Goal: Task Accomplishment & Management: Use online tool/utility

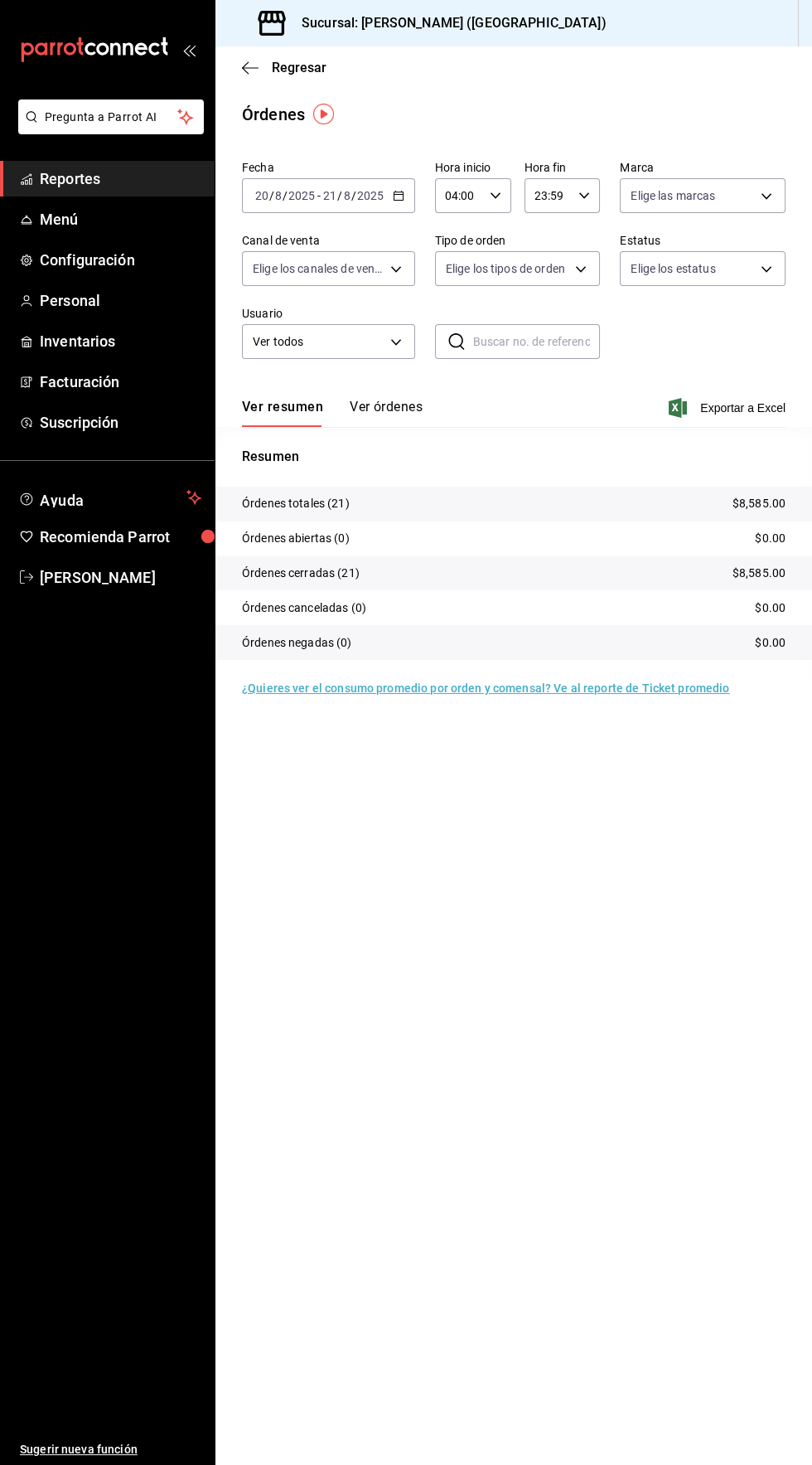
click at [398, 199] on icon "button" at bounding box center [398, 195] width 12 height 12
click at [327, 431] on span "Rango de fechas" at bounding box center [320, 432] width 129 height 17
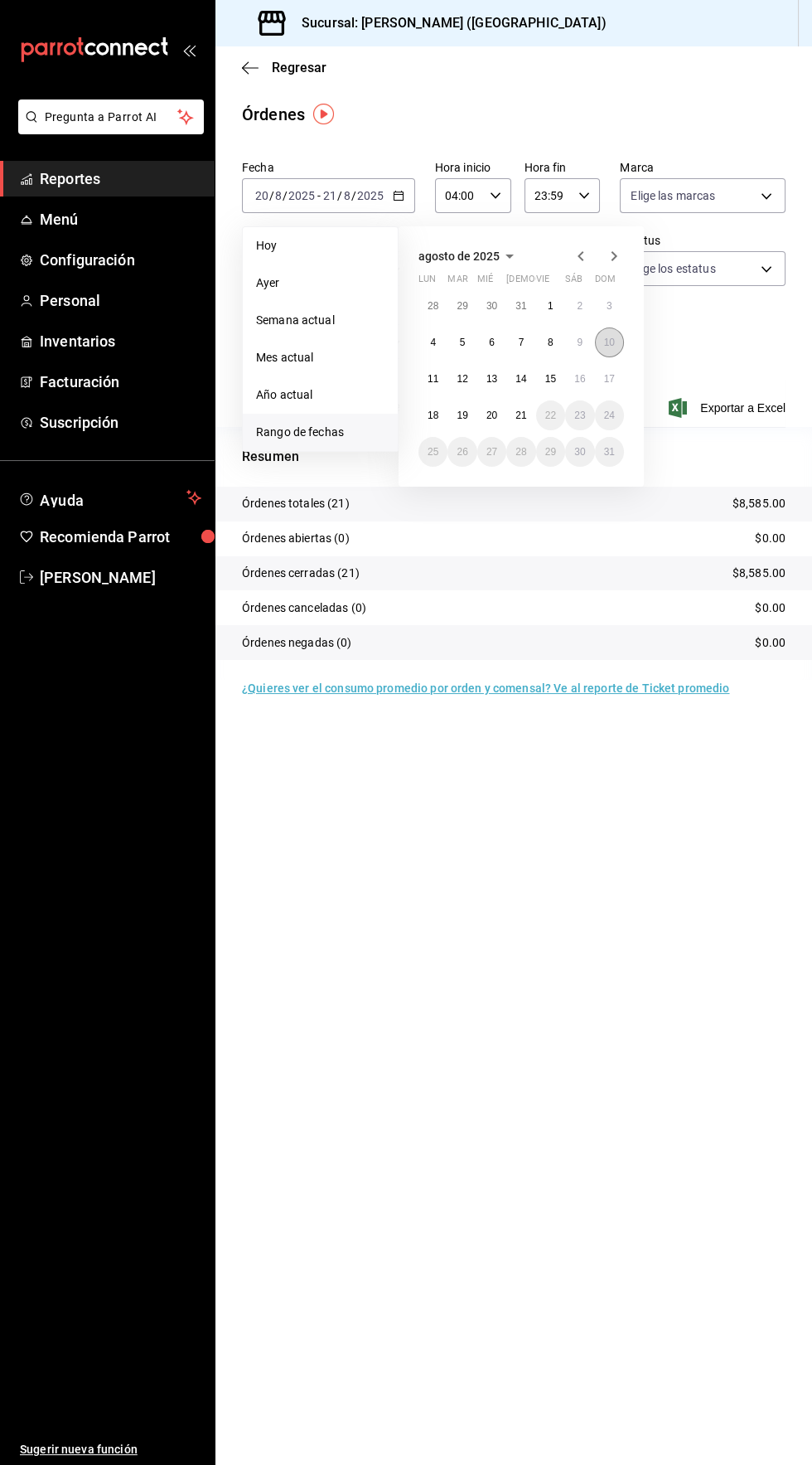
click at [609, 342] on abbr "10" at bounding box center [609, 343] width 11 height 12
click at [516, 418] on abbr "21" at bounding box center [520, 416] width 11 height 12
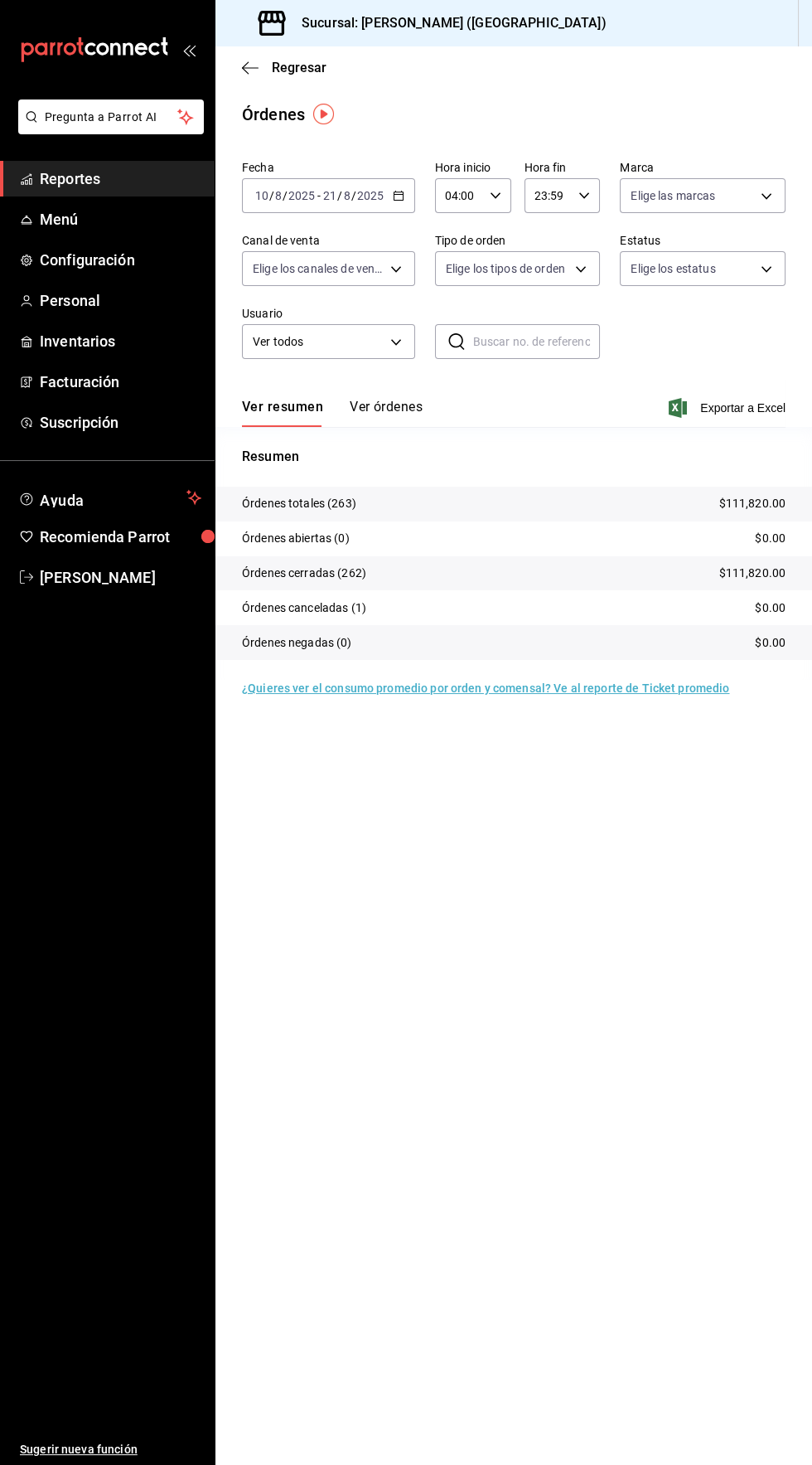
click at [60, 180] on span "Reportes" at bounding box center [120, 178] width 162 height 22
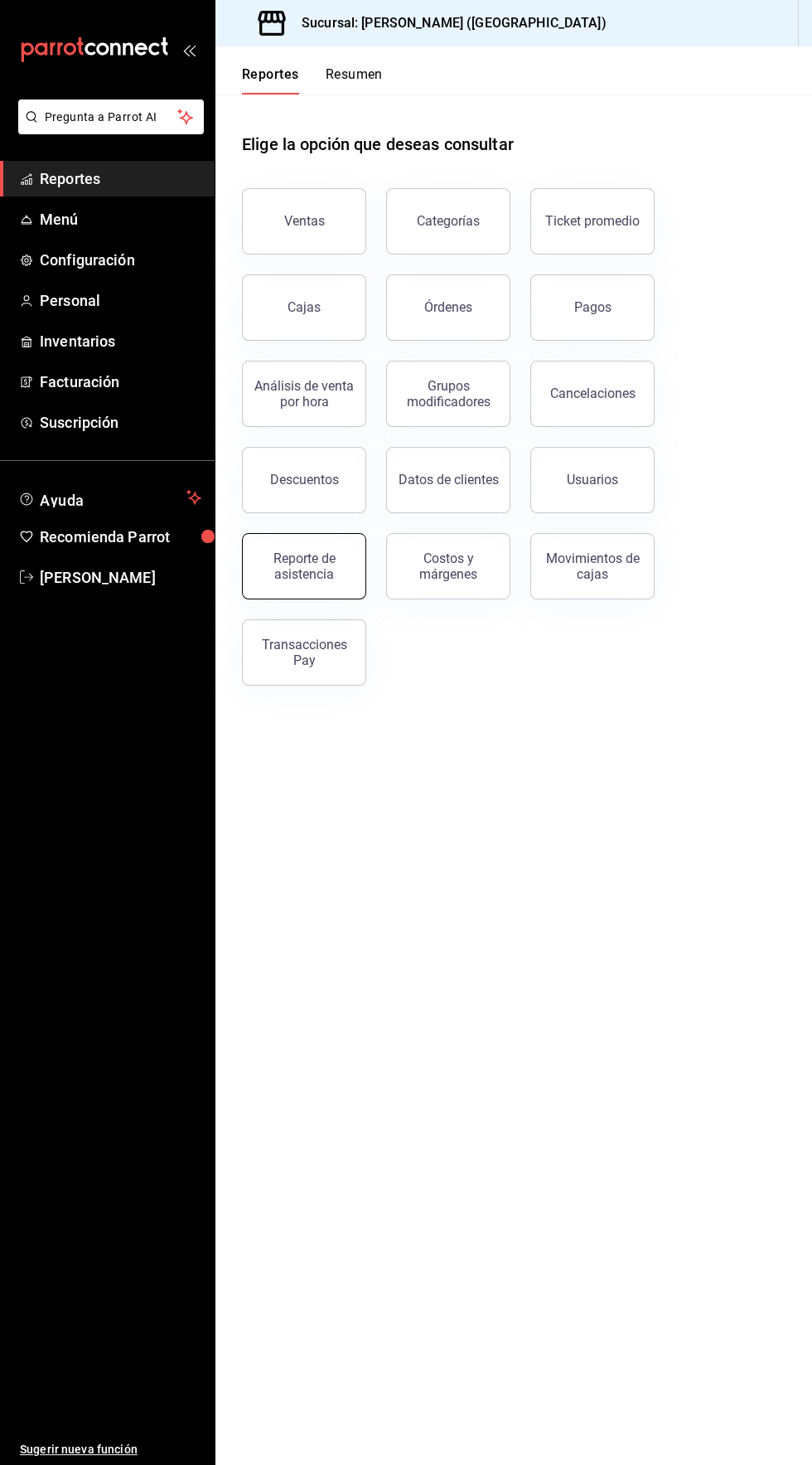
click at [317, 574] on div "Reporte de asistencia" at bounding box center [304, 566] width 103 height 32
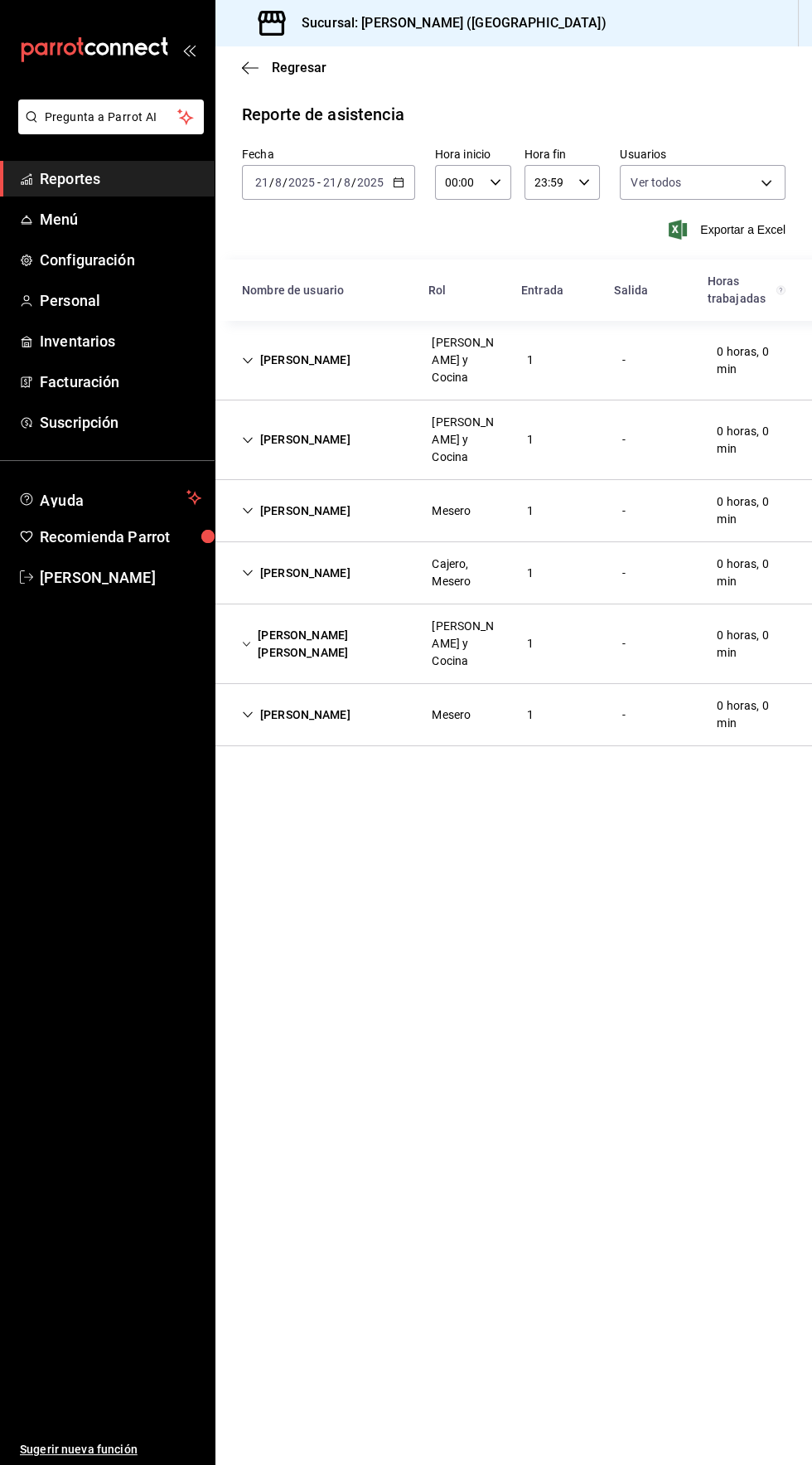
click at [397, 182] on icon "button" at bounding box center [398, 183] width 12 height 12
click at [316, 420] on span "Rango de fechas" at bounding box center [320, 419] width 129 height 17
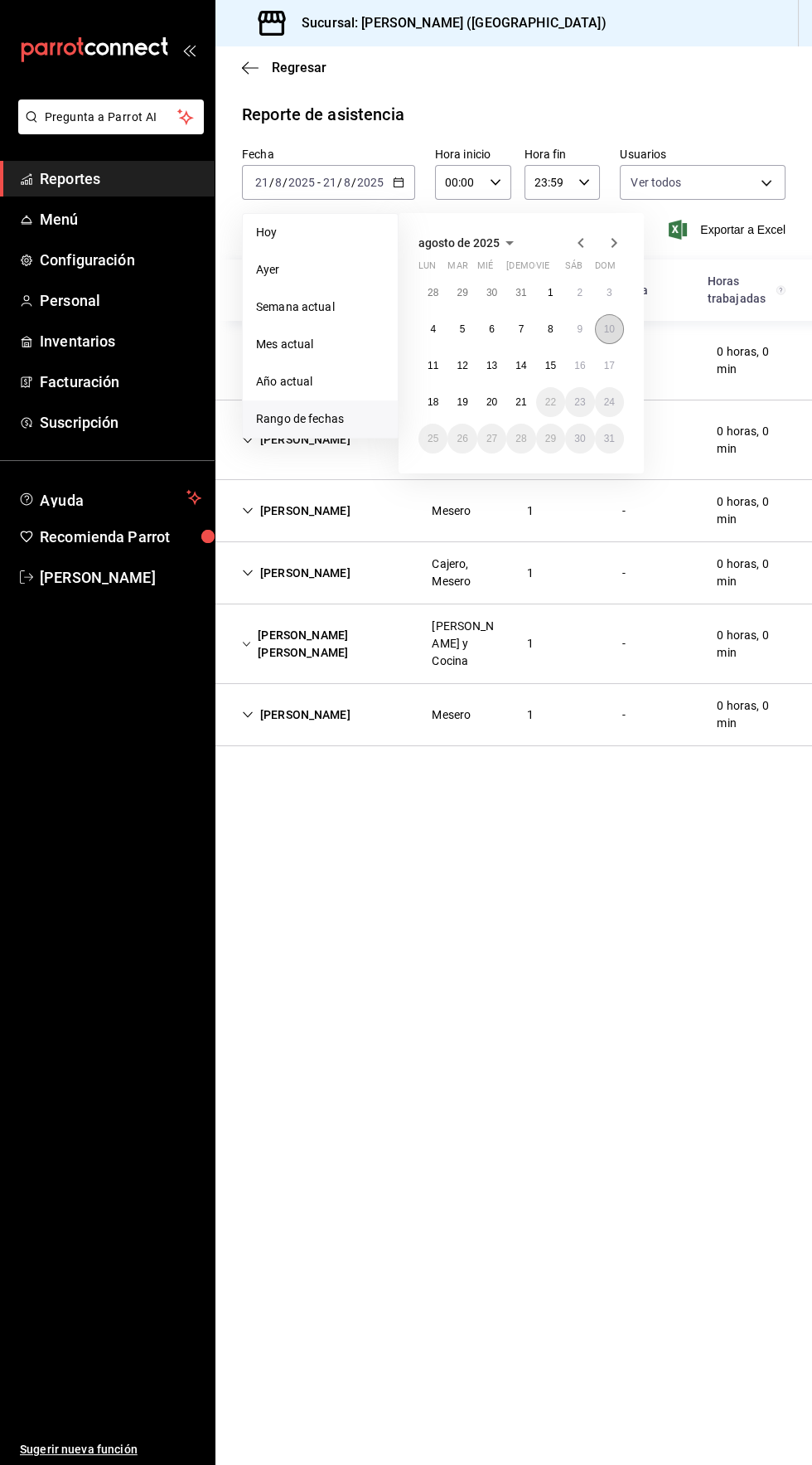
click at [609, 328] on abbr "10" at bounding box center [609, 329] width 11 height 12
click at [526, 401] on abbr "21" at bounding box center [520, 402] width 11 height 12
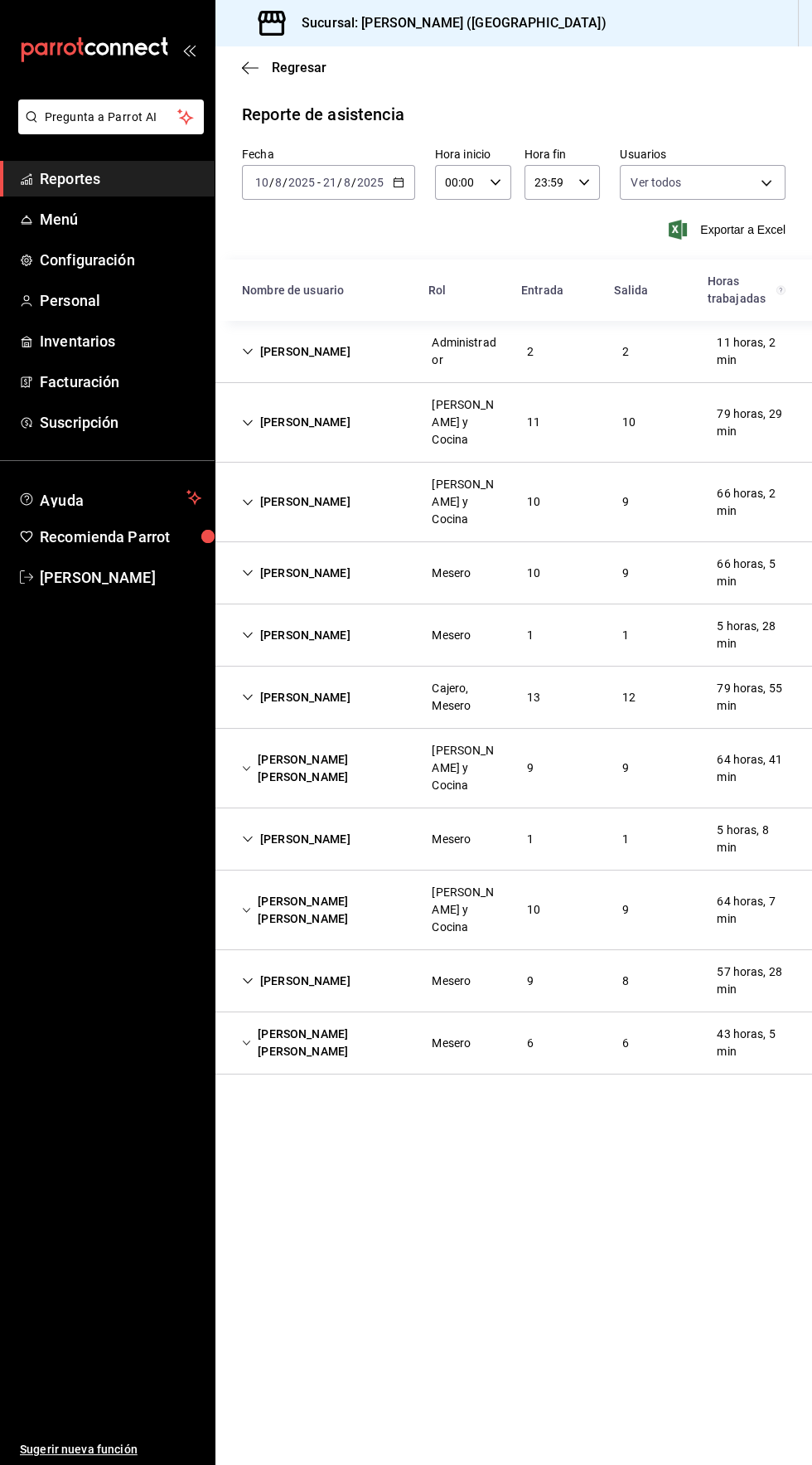
click at [235, 887] on div "[PERSON_NAME] [PERSON_NAME]" at bounding box center [323, 911] width 190 height 48
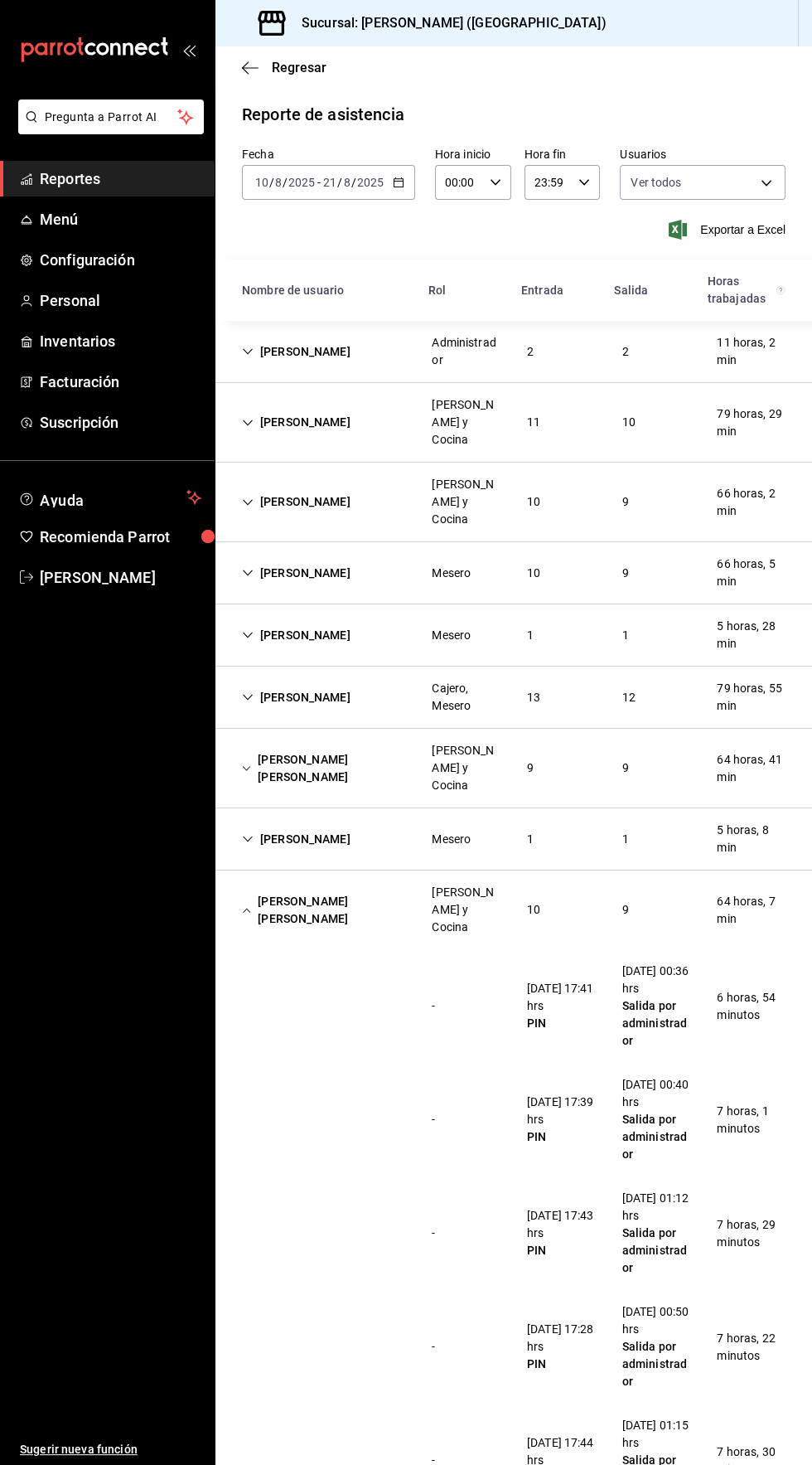
click at [236, 887] on div "[PERSON_NAME] [PERSON_NAME]" at bounding box center [323, 911] width 190 height 48
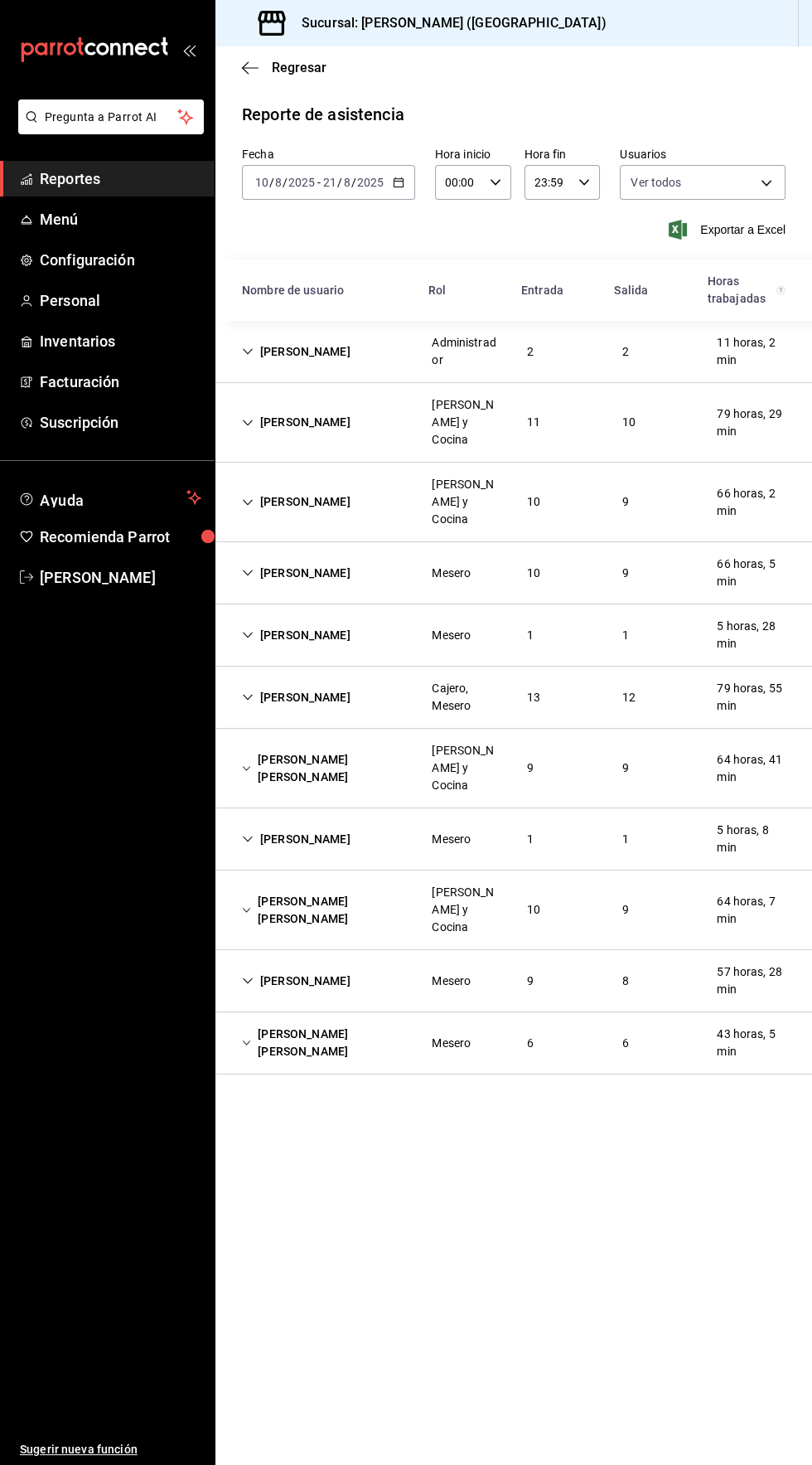
click at [240, 745] on div "[PERSON_NAME] [PERSON_NAME]" at bounding box center [323, 769] width 190 height 48
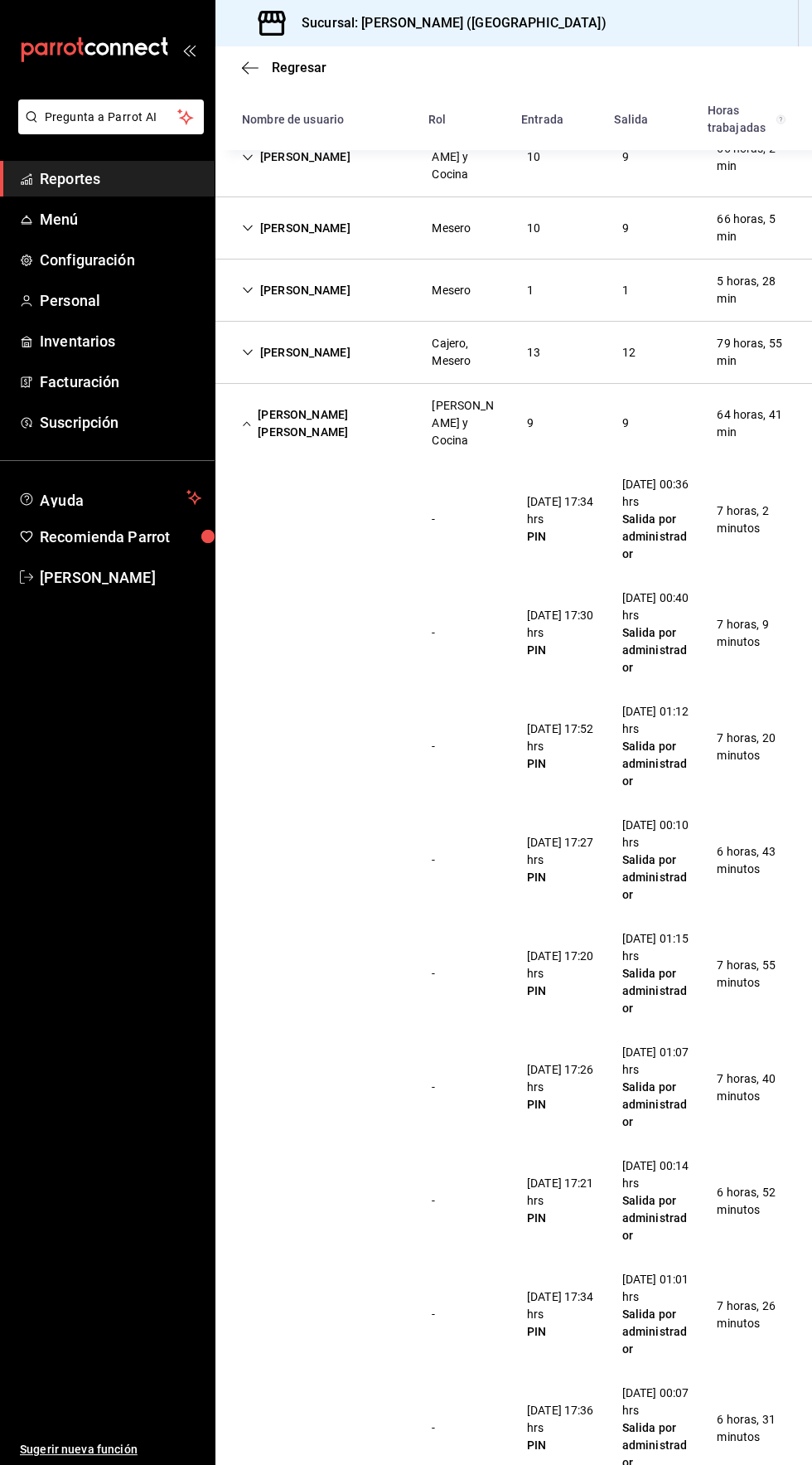
scroll to position [339, 0]
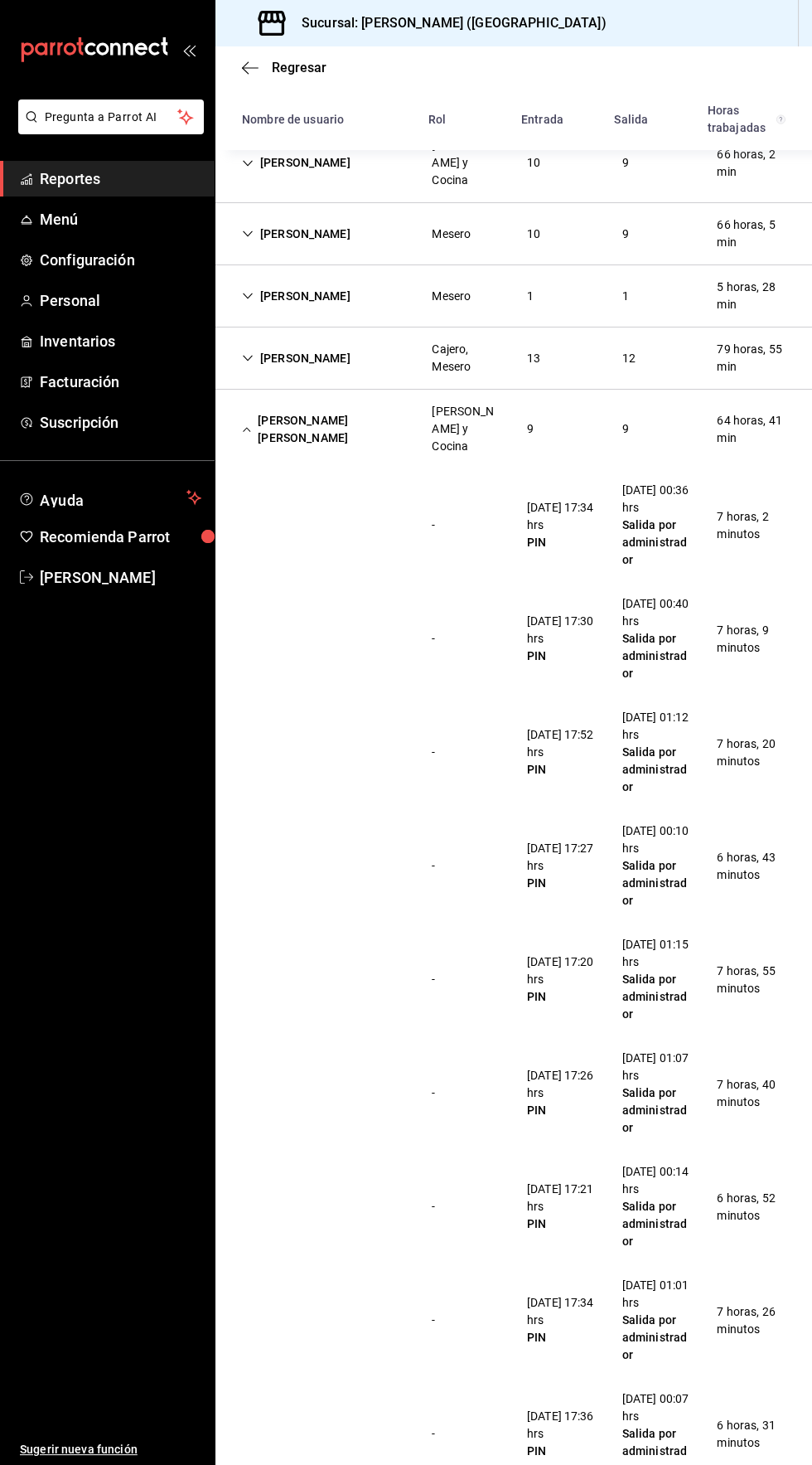
click at [248, 424] on icon "Cell" at bounding box center [246, 429] width 9 height 12
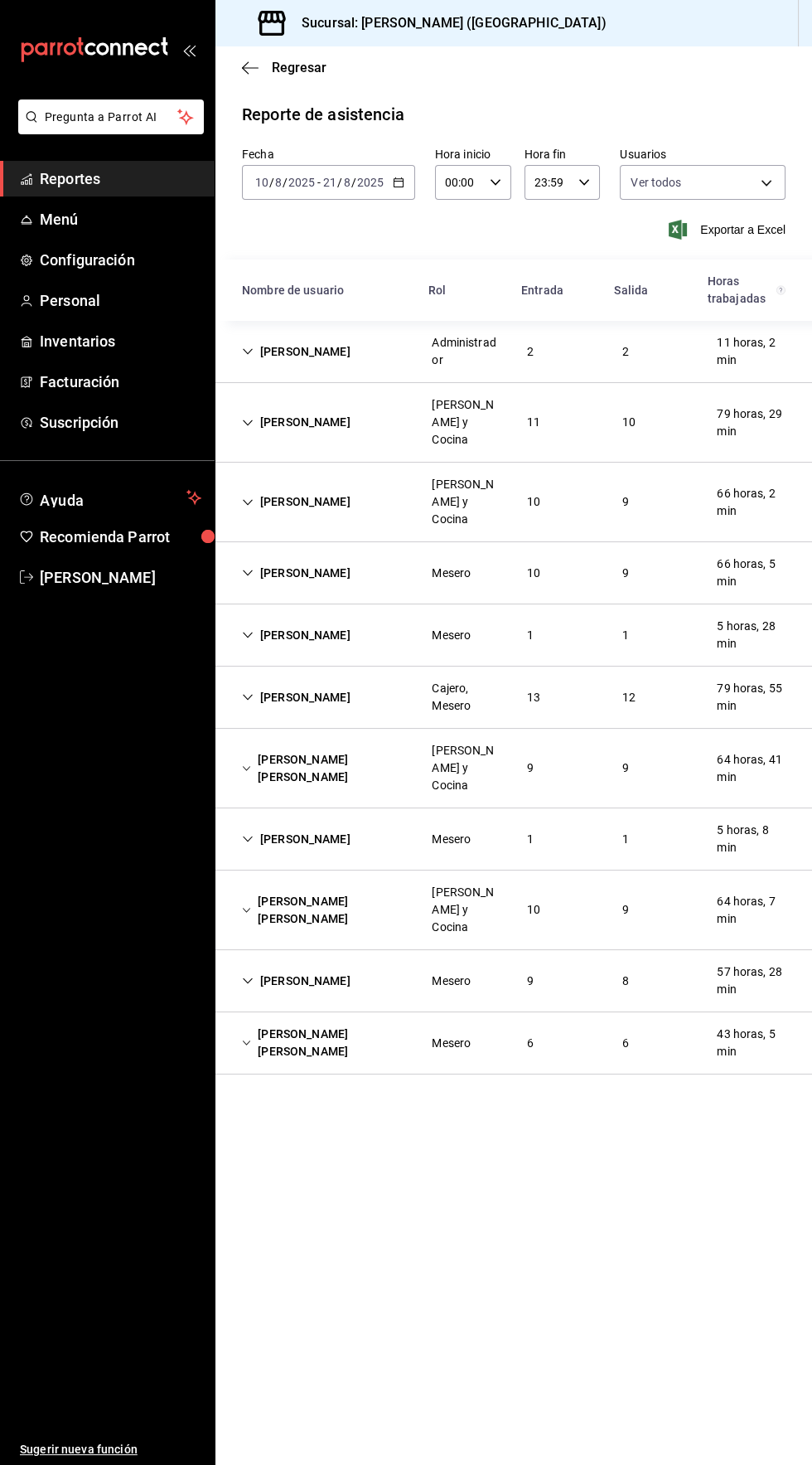
scroll to position [0, 0]
click at [261, 966] on div "[PERSON_NAME]" at bounding box center [296, 982] width 135 height 31
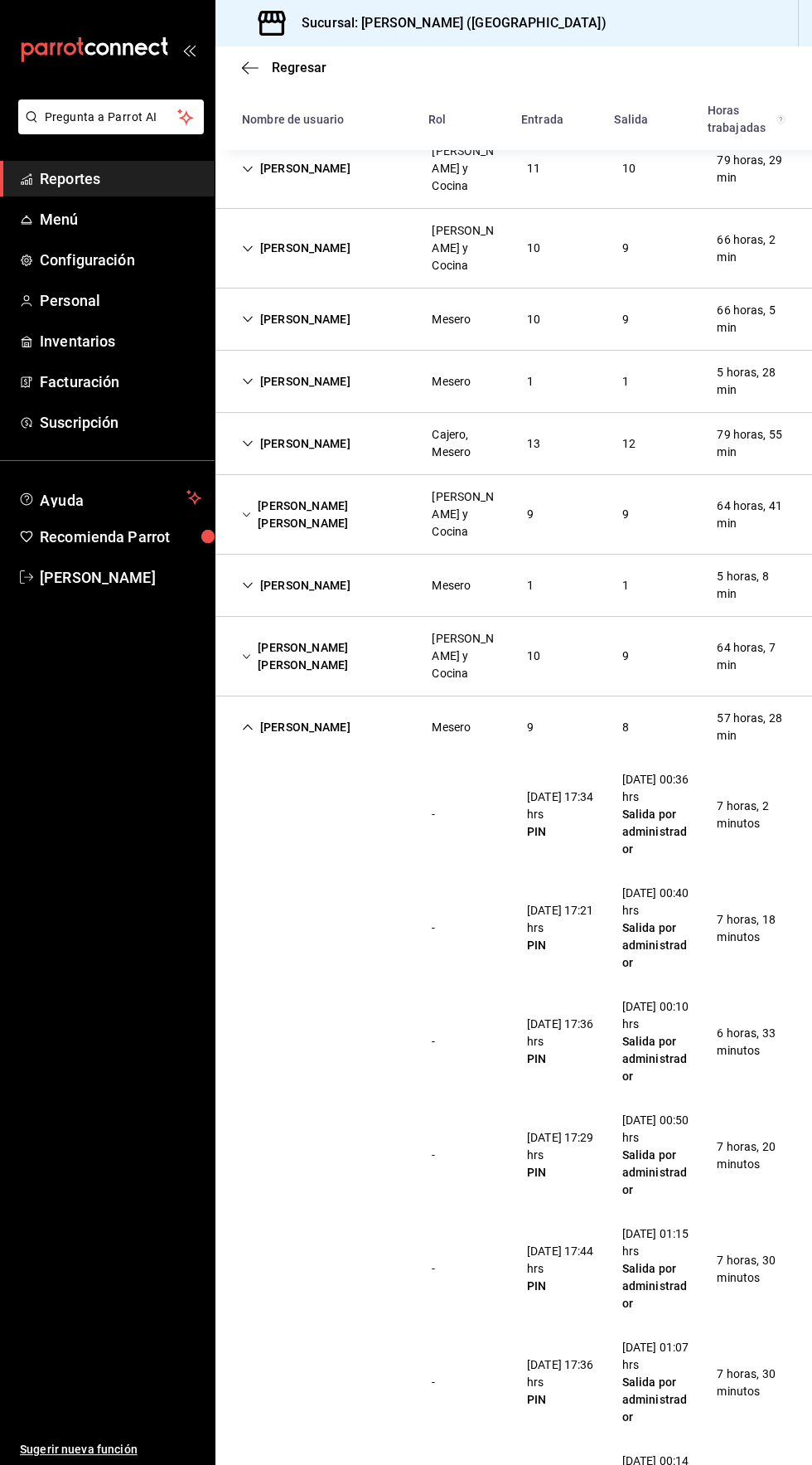
scroll to position [251, 0]
click at [272, 715] on div "[PERSON_NAME]" at bounding box center [296, 731] width 135 height 31
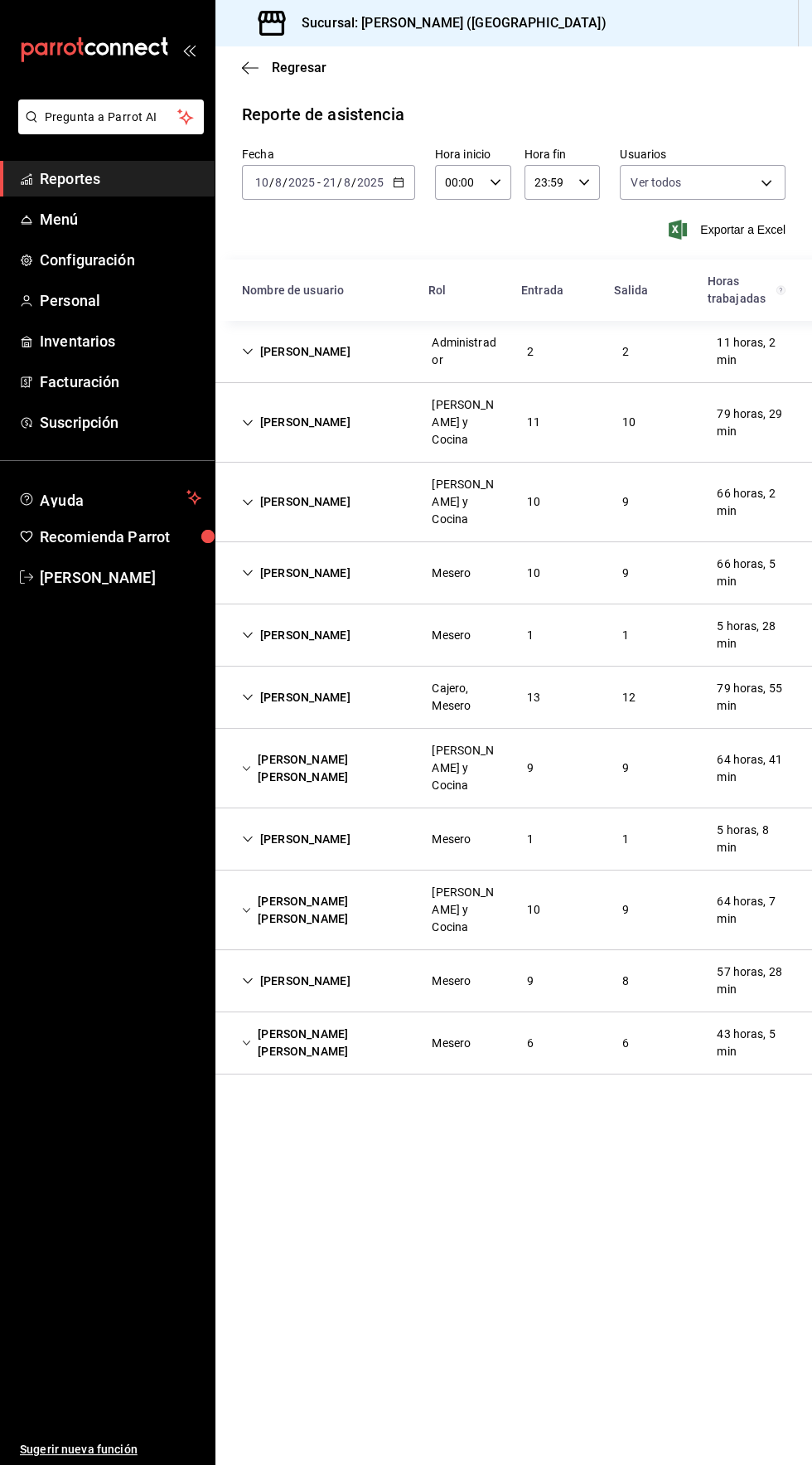
scroll to position [0, 0]
click at [327, 966] on div "[PERSON_NAME]" at bounding box center [296, 982] width 135 height 31
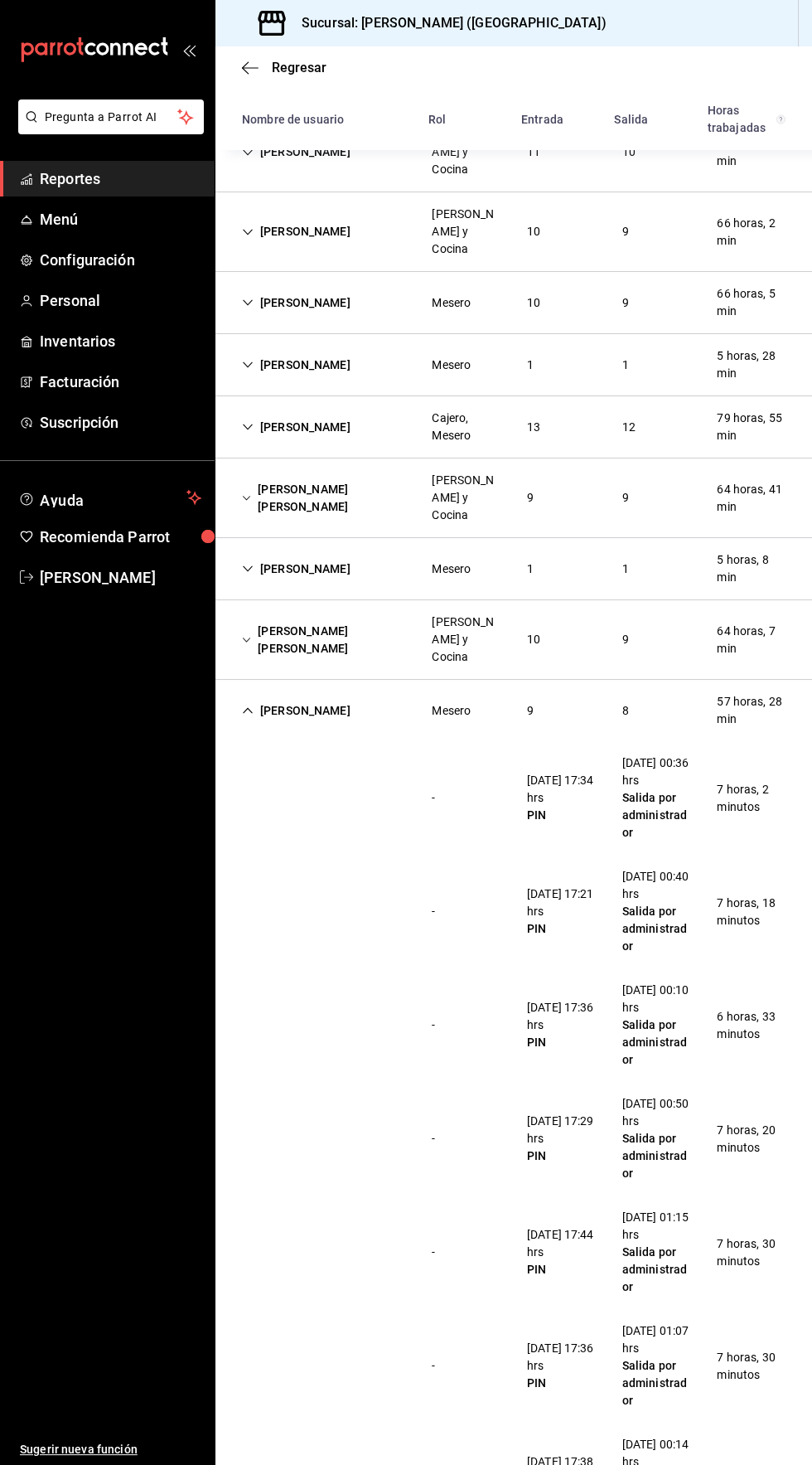
scroll to position [267, 0]
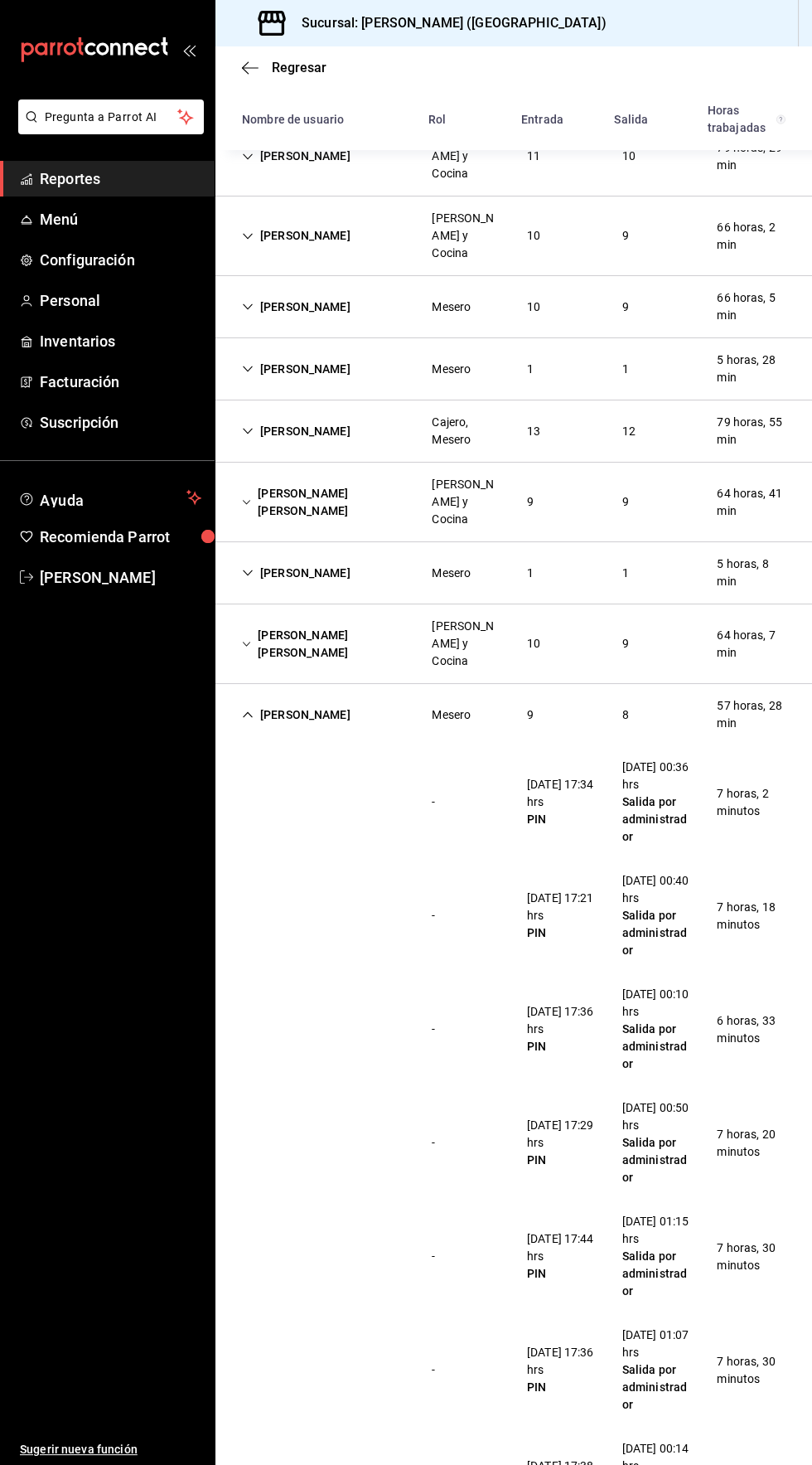
click at [308, 700] on div "[PERSON_NAME]" at bounding box center [296, 715] width 135 height 31
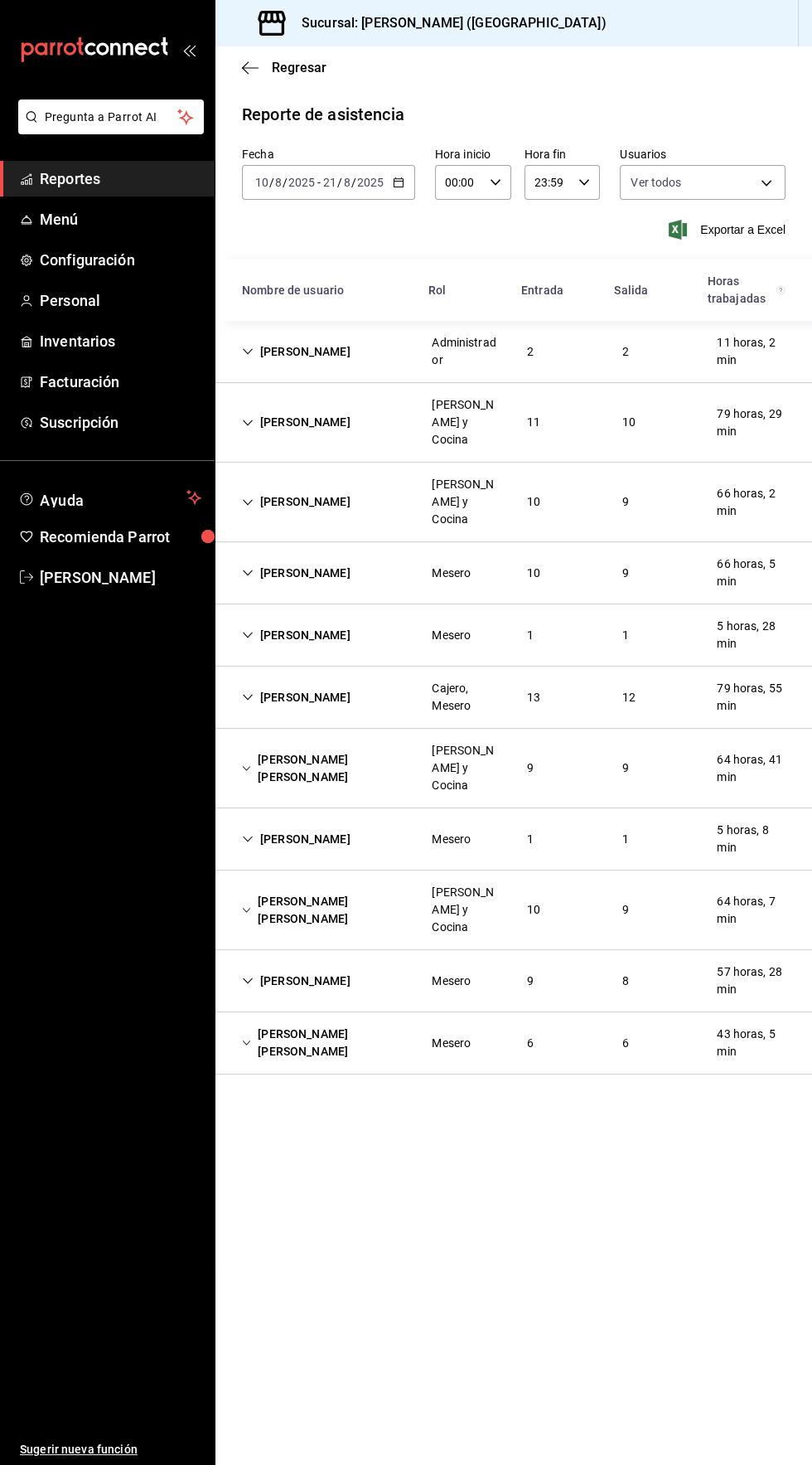
scroll to position [0, 0]
click at [244, 497] on icon "Cell" at bounding box center [248, 502] width 12 height 12
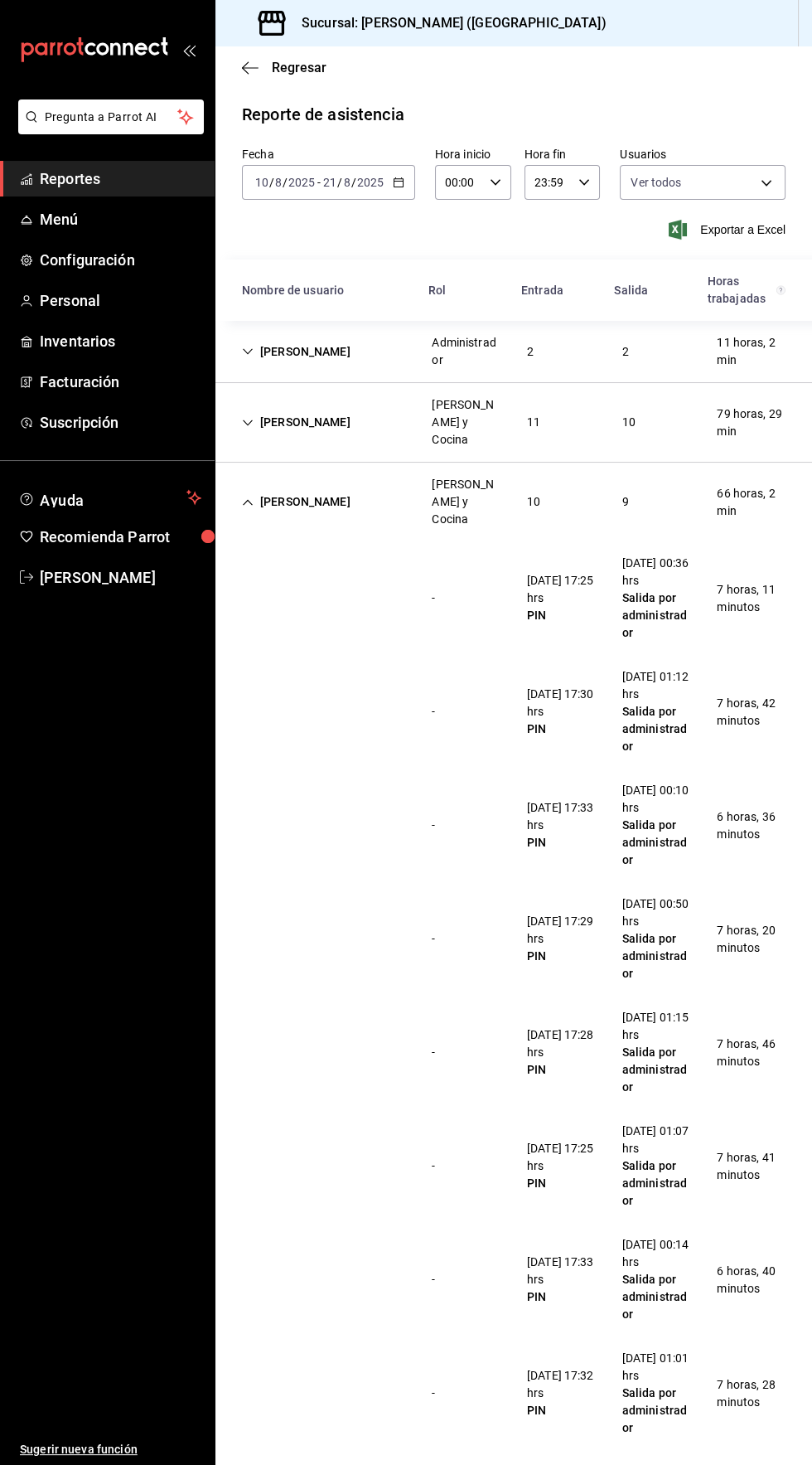
click at [242, 497] on icon "Cell" at bounding box center [248, 502] width 12 height 12
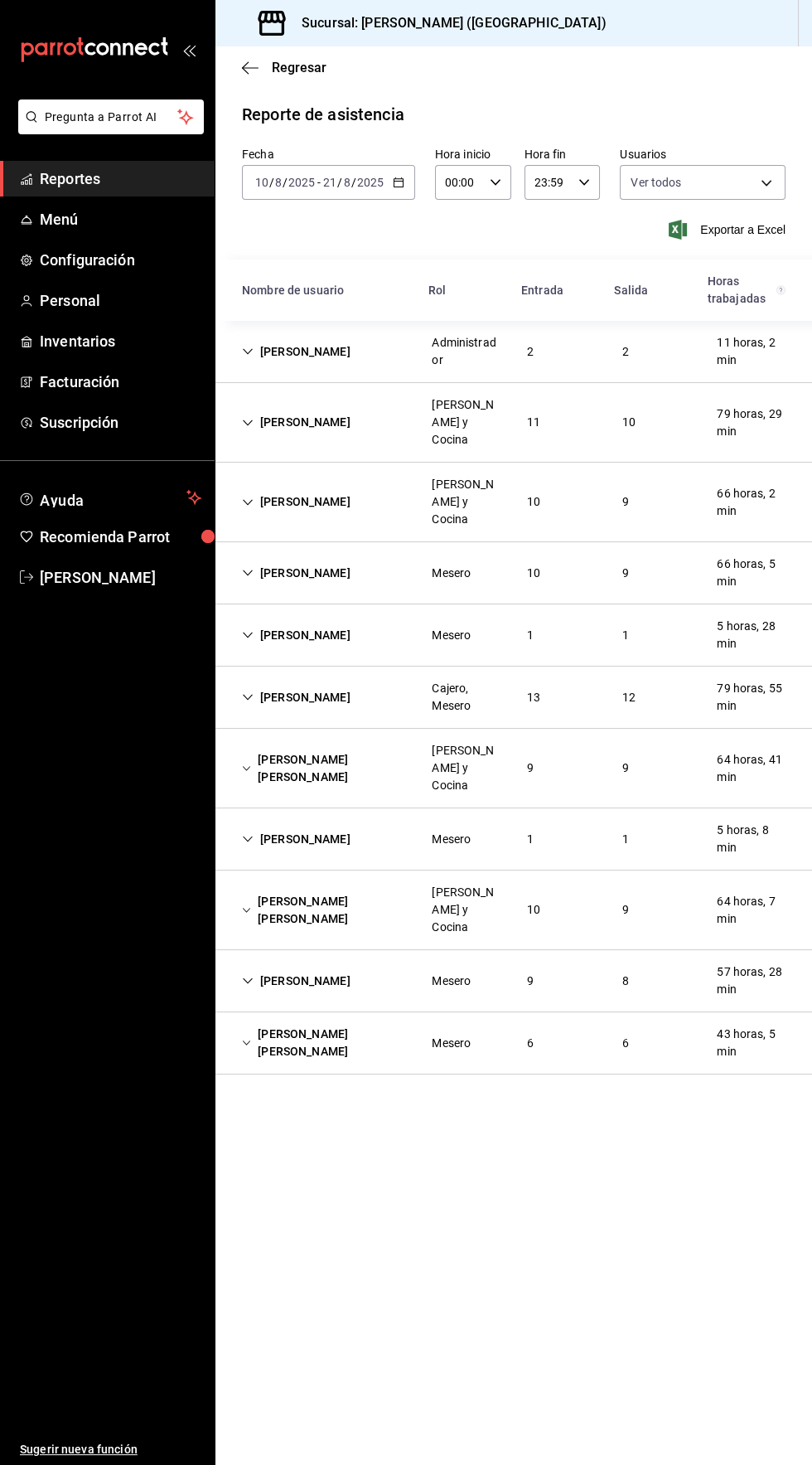
click at [316, 558] on div "[PERSON_NAME]" at bounding box center [296, 574] width 135 height 31
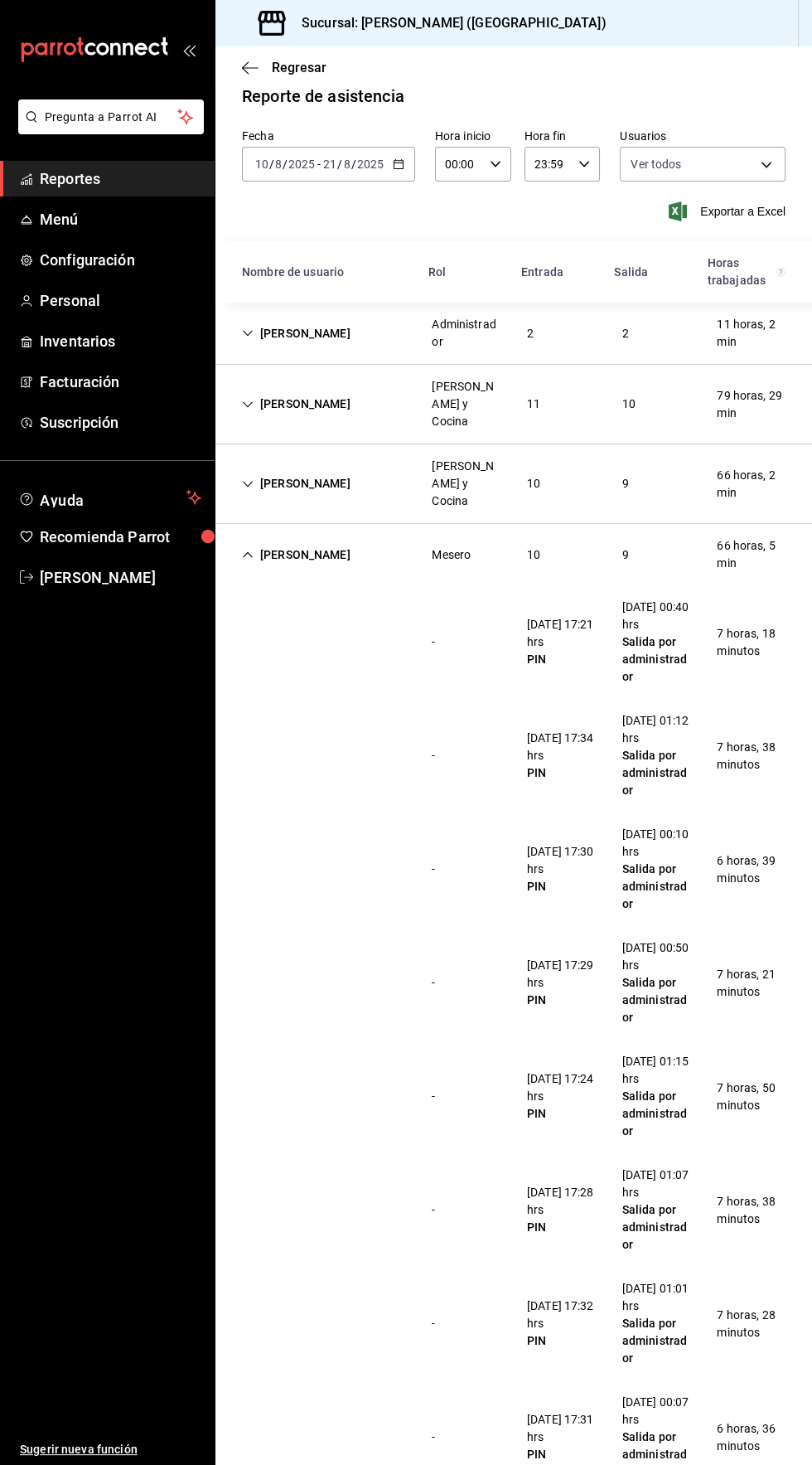
scroll to position [19, 0]
click at [282, 539] on div "[PERSON_NAME]" at bounding box center [296, 554] width 135 height 31
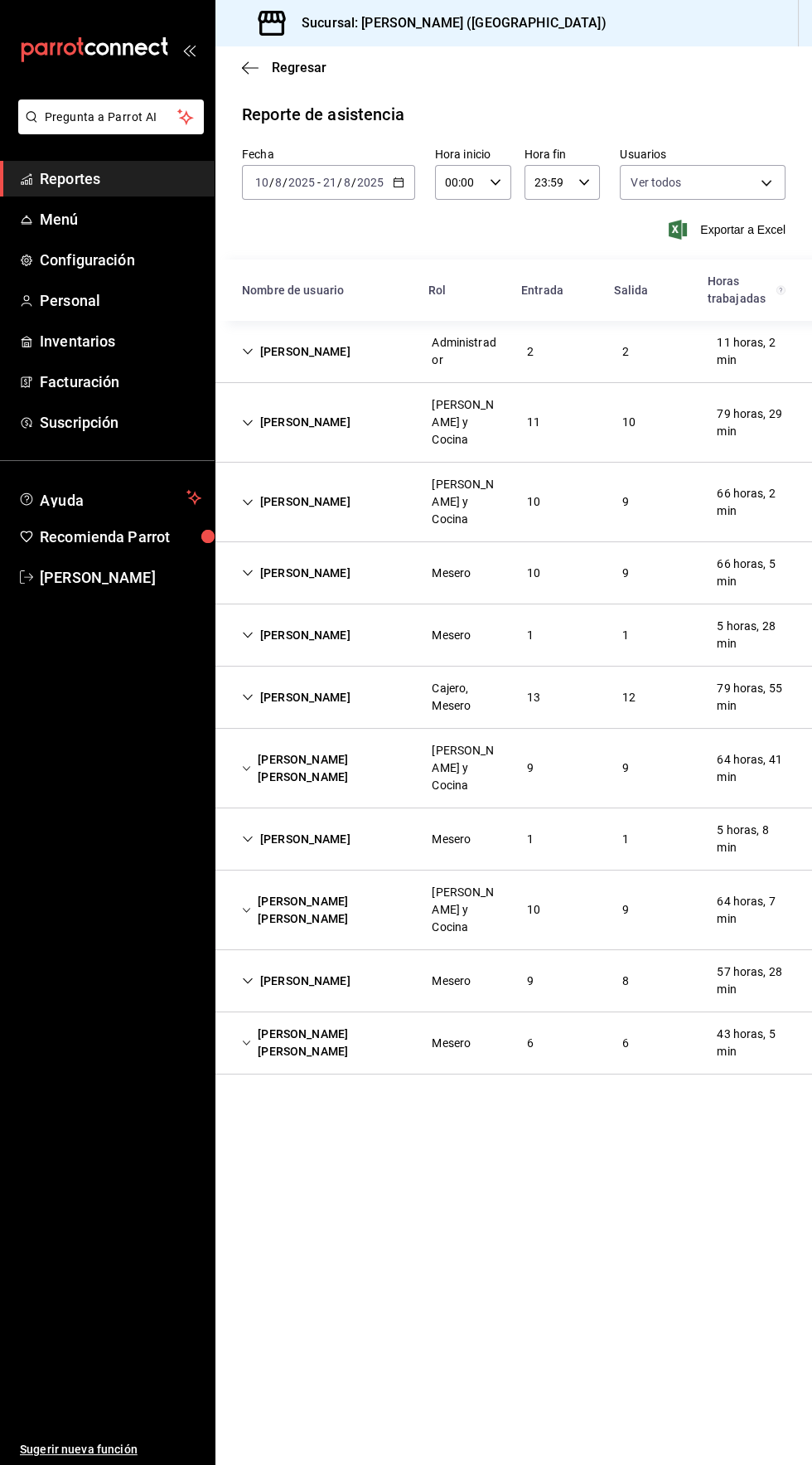
scroll to position [0, 0]
click at [239, 966] on div "[PERSON_NAME]" at bounding box center [296, 982] width 135 height 31
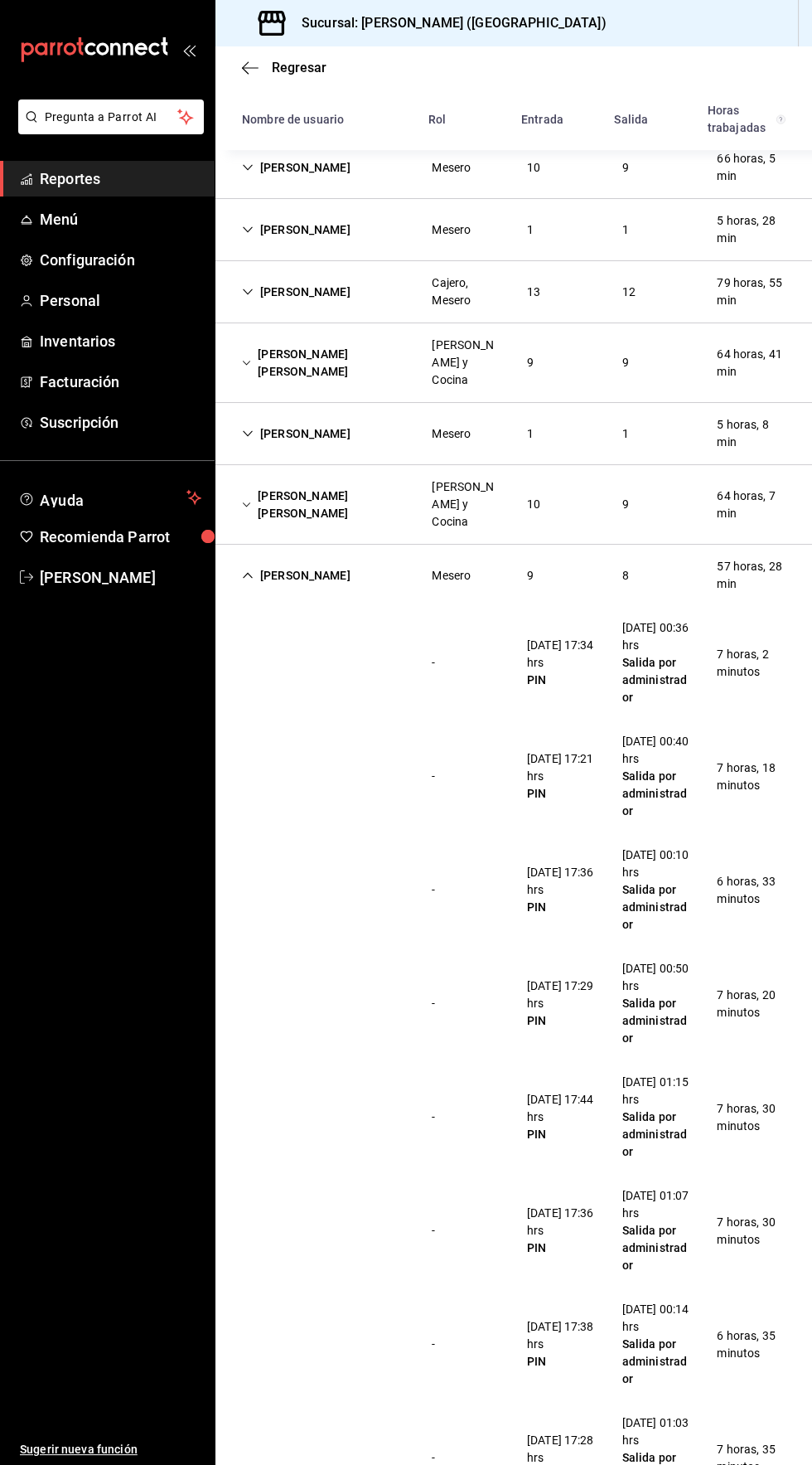
scroll to position [431, 0]
